Goal: Find specific page/section: Find specific page/section

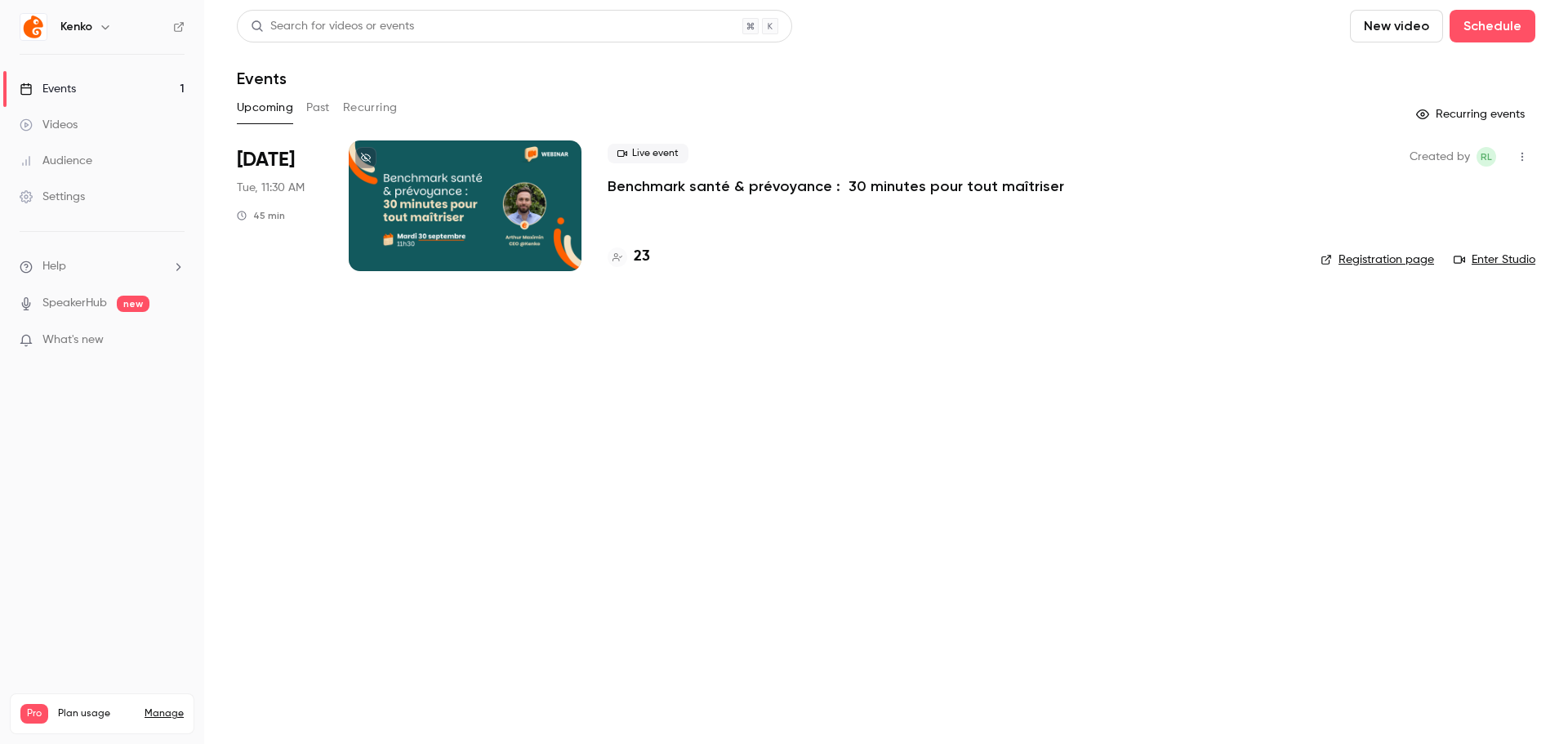
click at [98, 159] on link "Audience" at bounding box center [102, 160] width 204 height 36
